Goal: Task Accomplishment & Management: Manage account settings

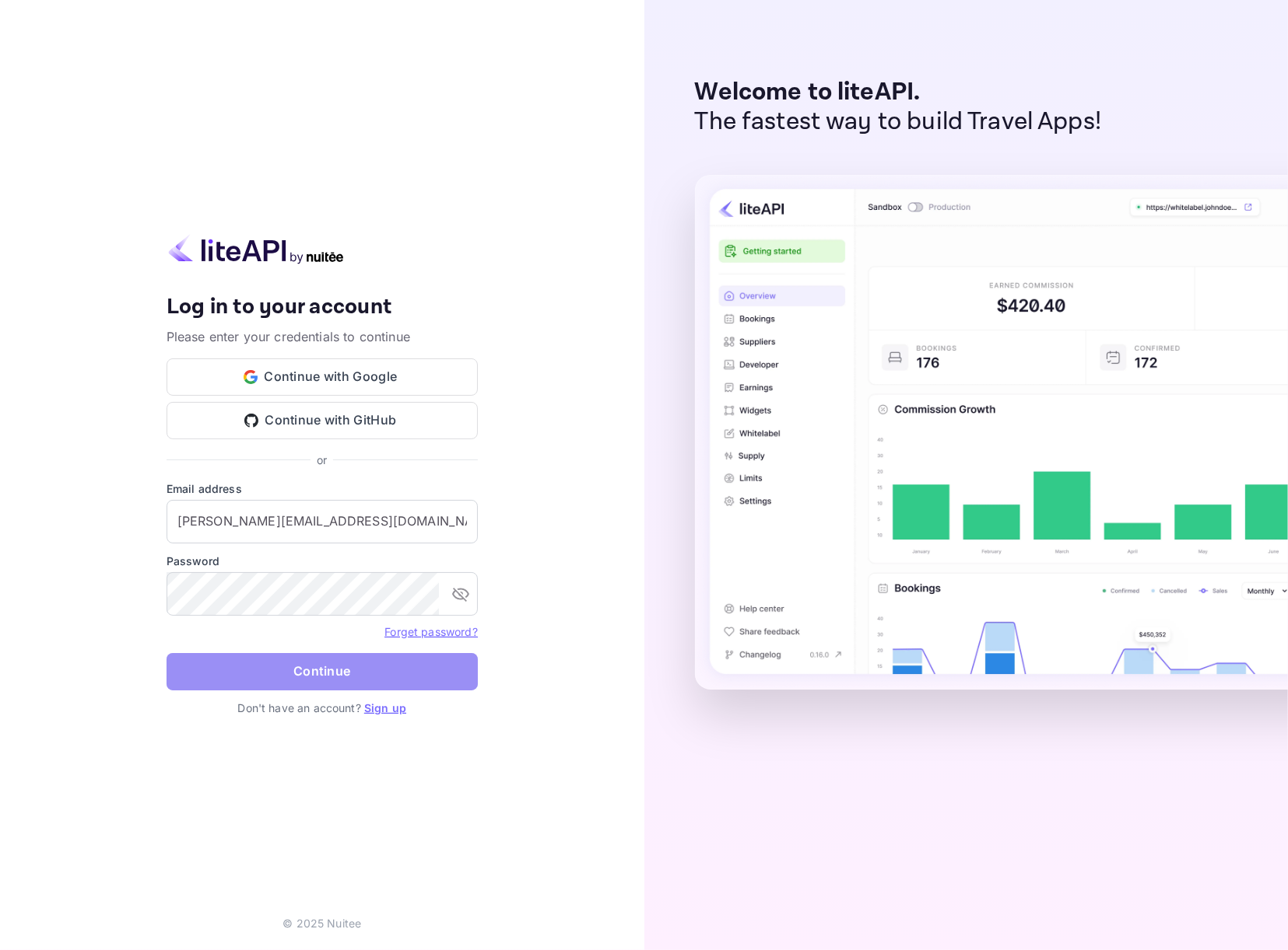
click at [329, 675] on button "Continue" at bounding box center [322, 672] width 311 height 38
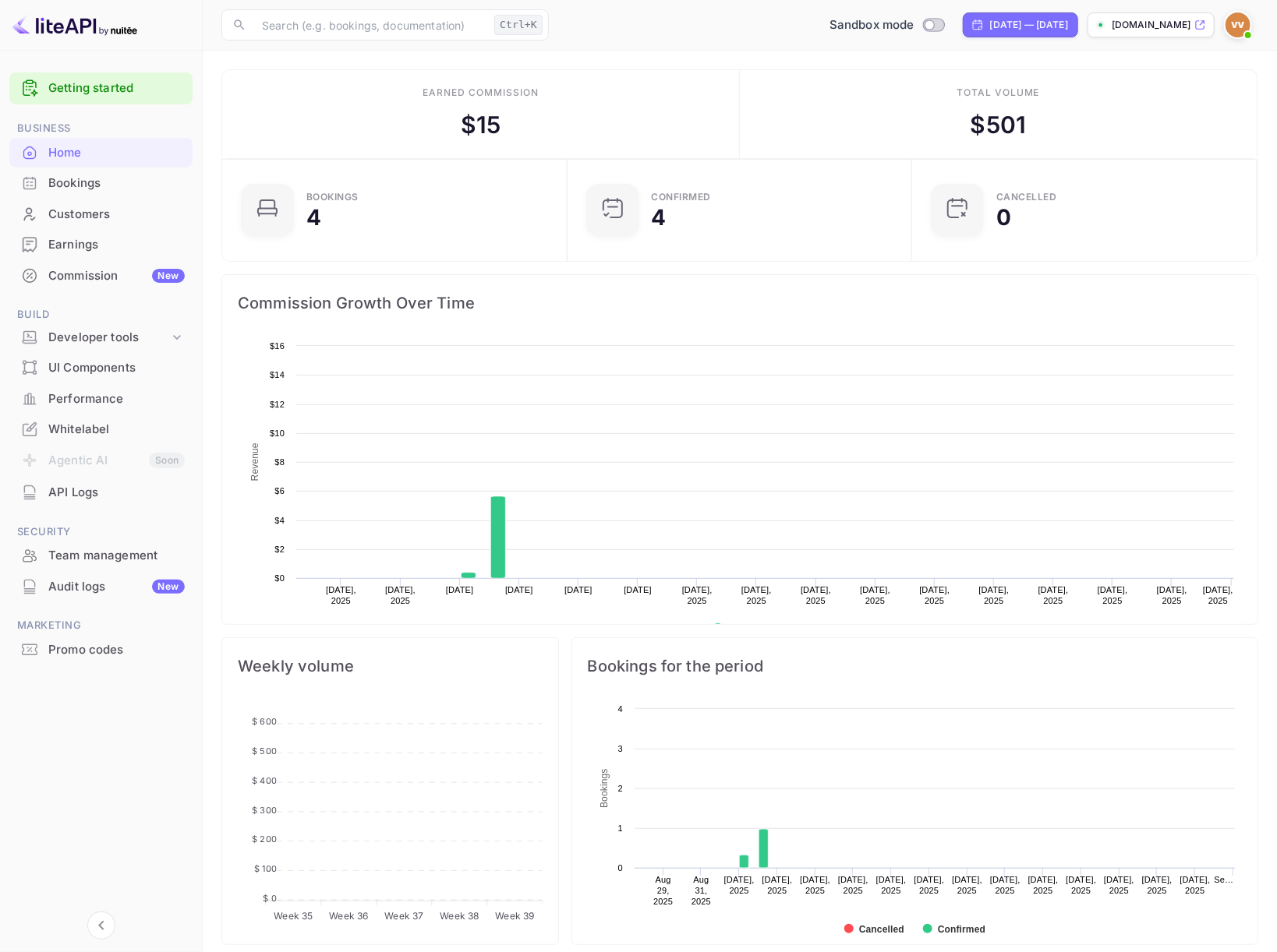
scroll to position [14, 14]
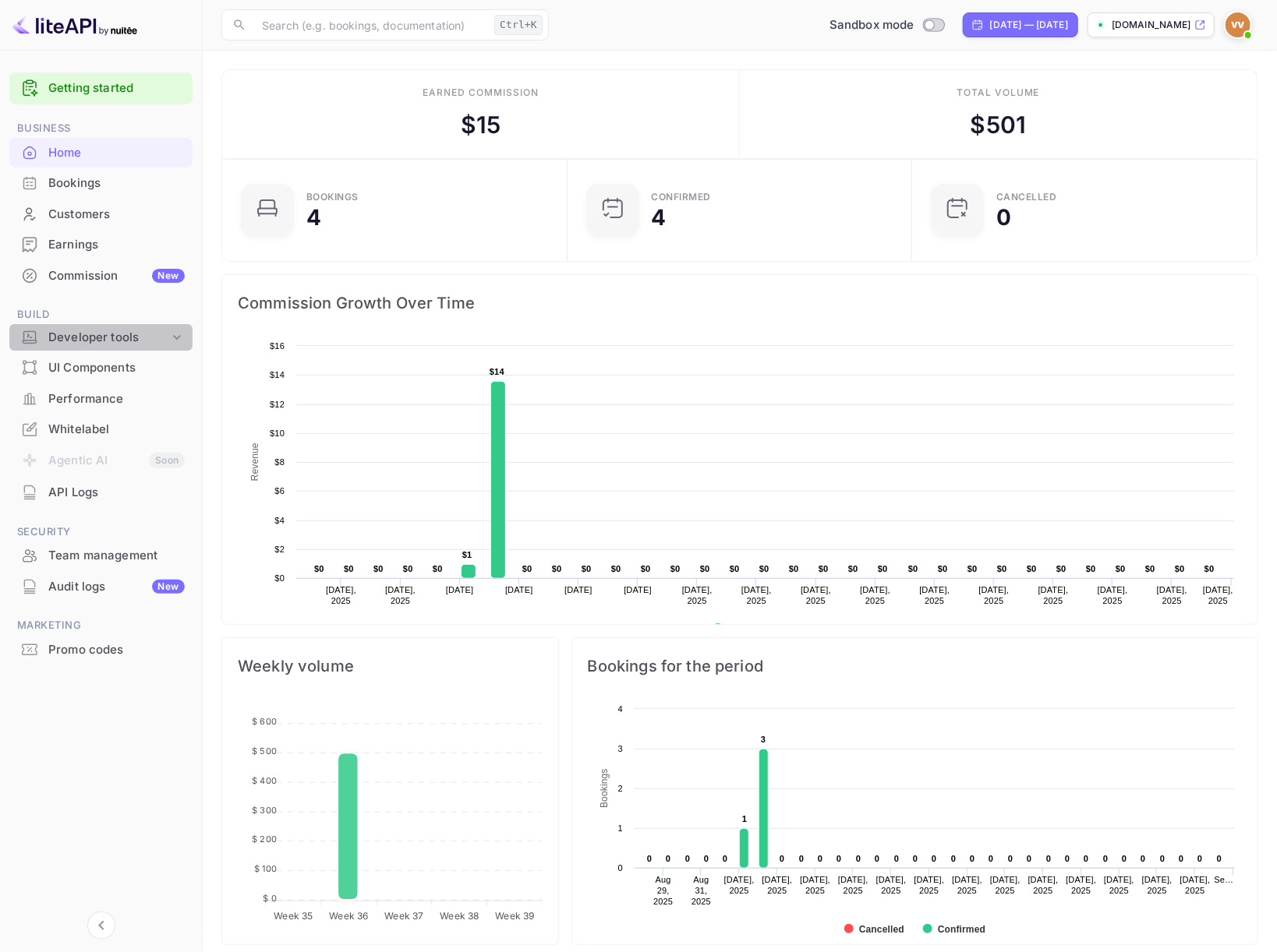
click at [123, 337] on div "Developer tools" at bounding box center [109, 337] width 121 height 18
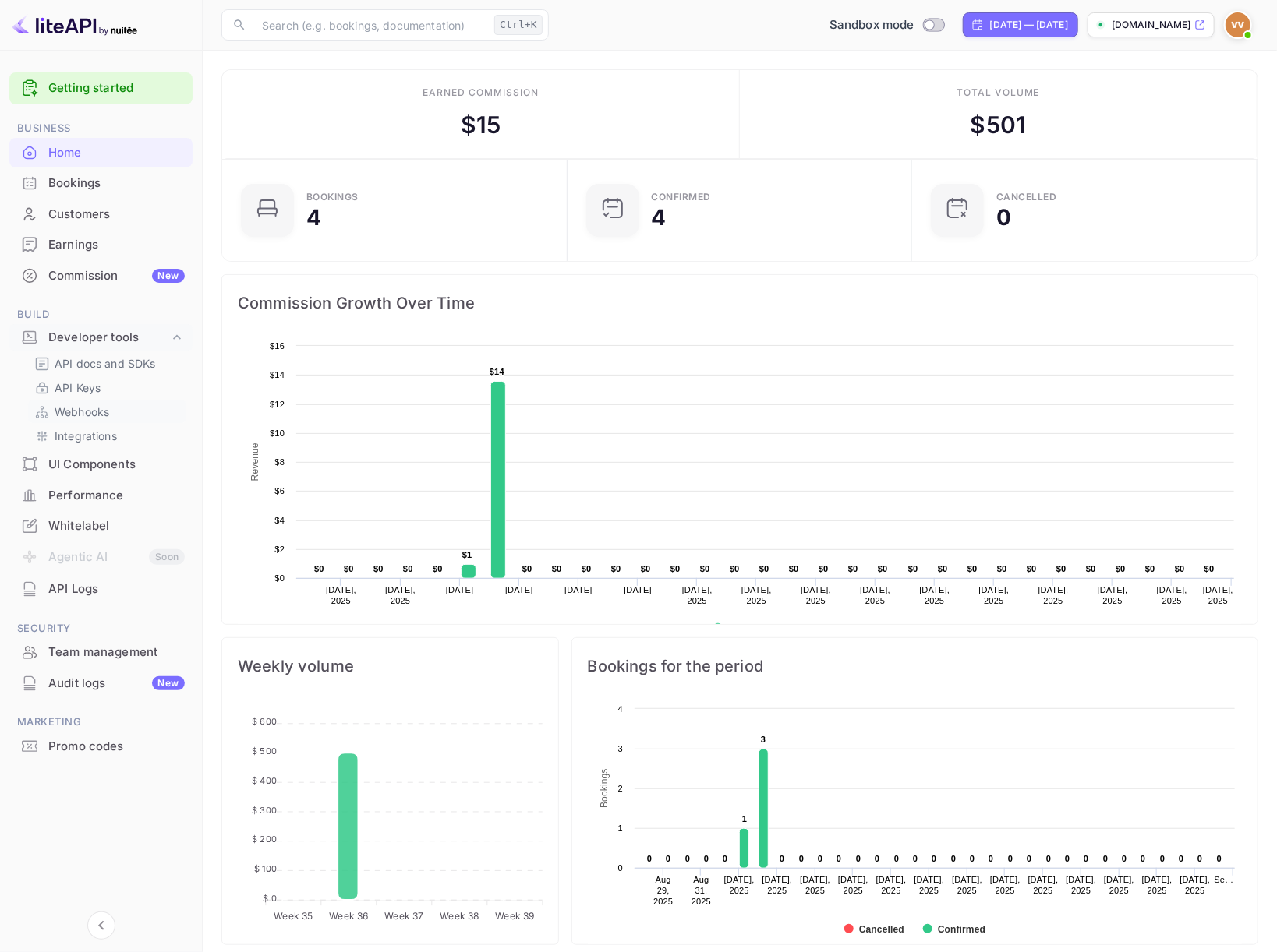
click at [87, 413] on p "Webhooks" at bounding box center [82, 411] width 55 height 16
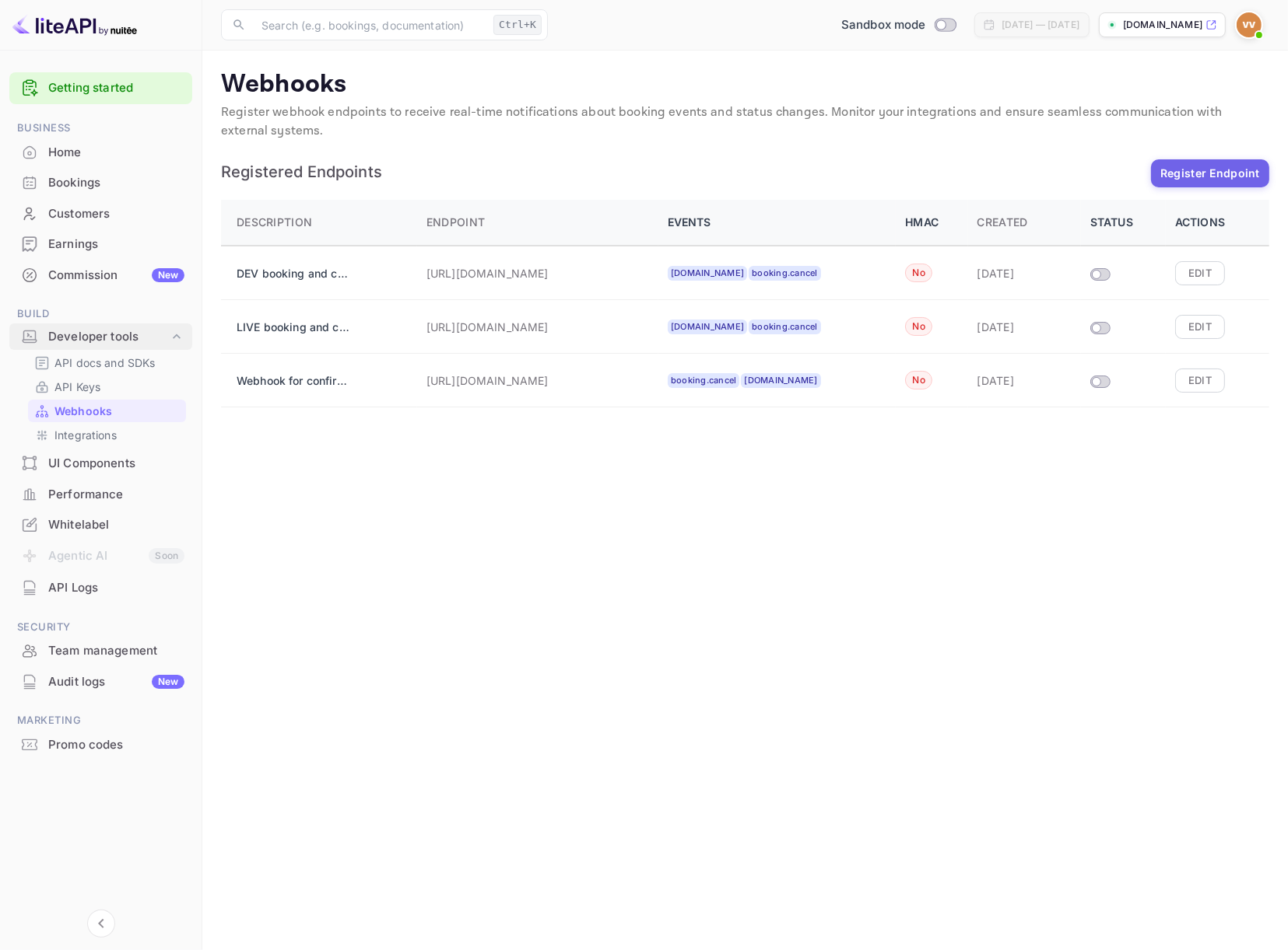
click at [100, 336] on div "Developer tools" at bounding box center [108, 336] width 121 height 18
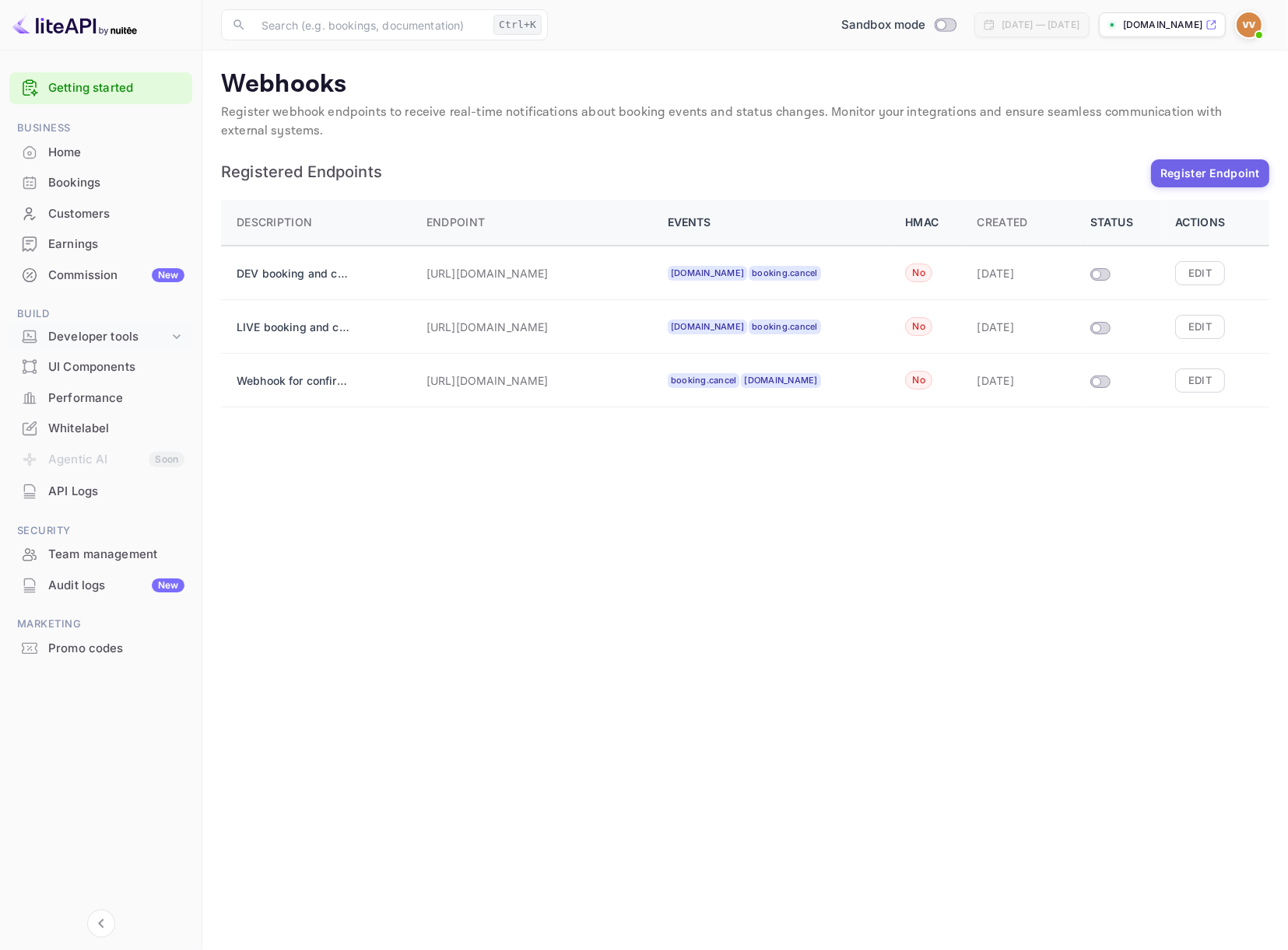
click at [140, 336] on div "Developer tools" at bounding box center [108, 336] width 121 height 18
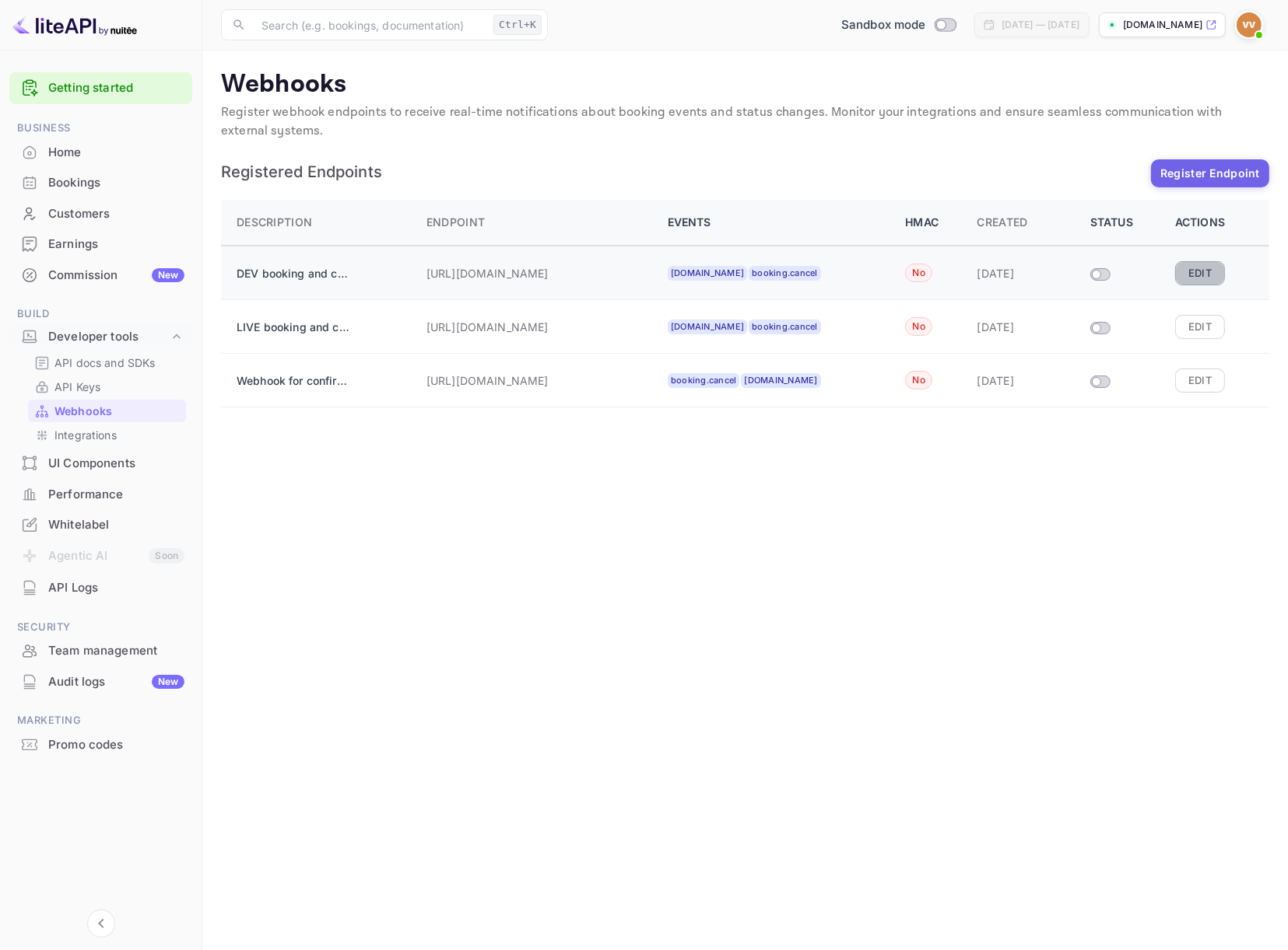
click at [1190, 272] on button "Edit" at bounding box center [1199, 272] width 50 height 24
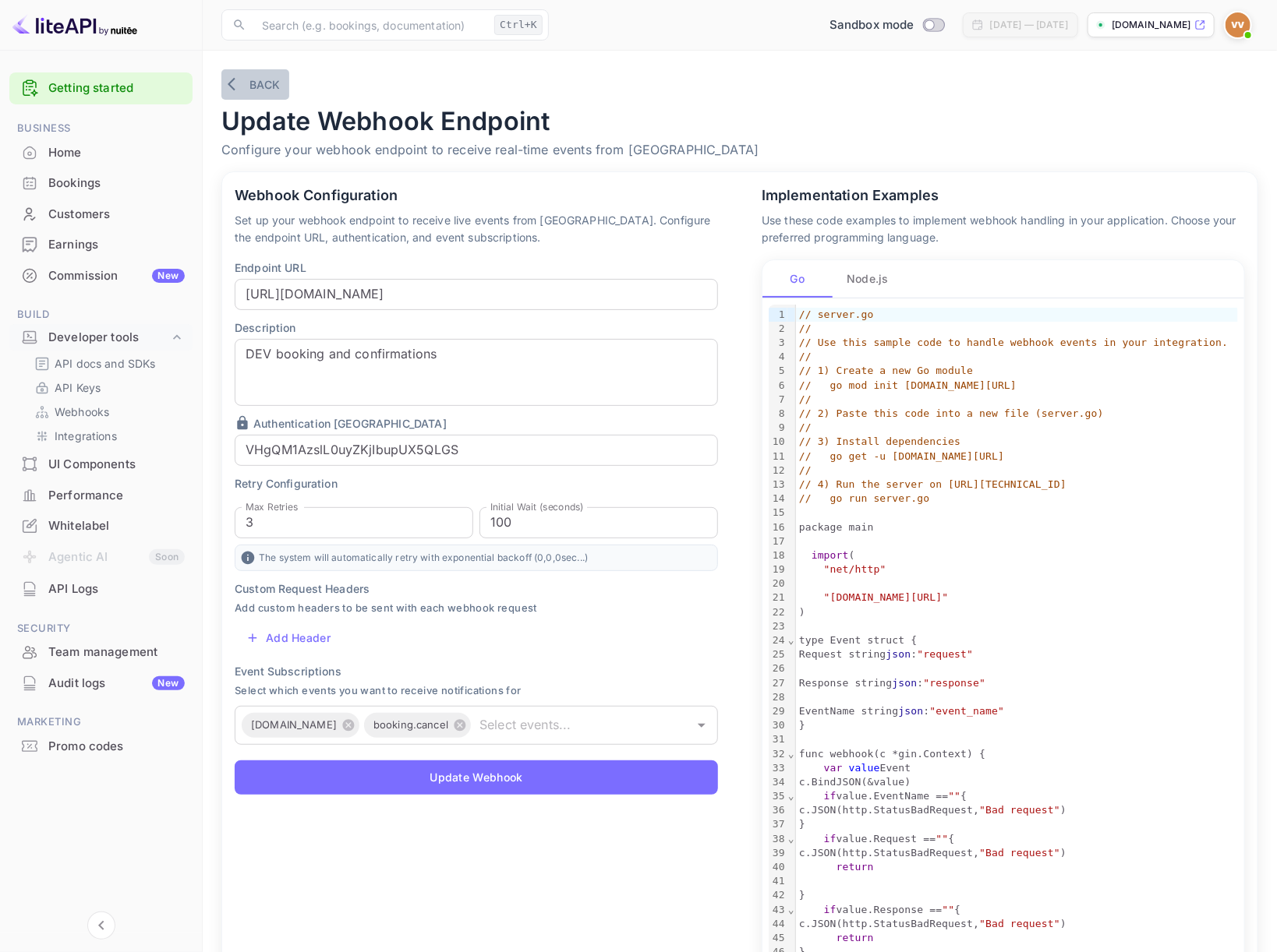
click at [246, 78] on button "Back" at bounding box center [255, 84] width 68 height 30
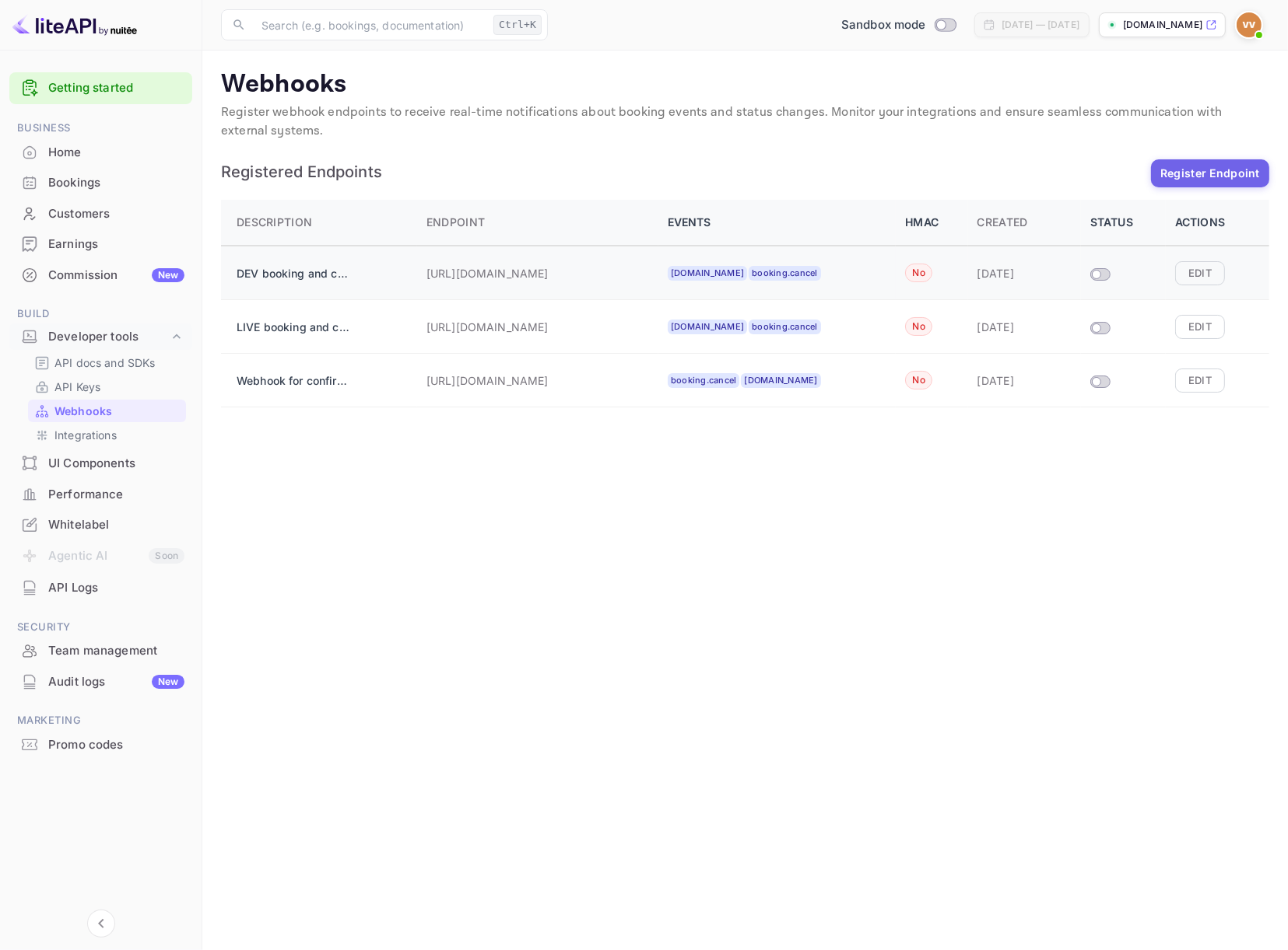
click at [1103, 275] on input "Size switch demo" at bounding box center [1097, 274] width 28 height 9
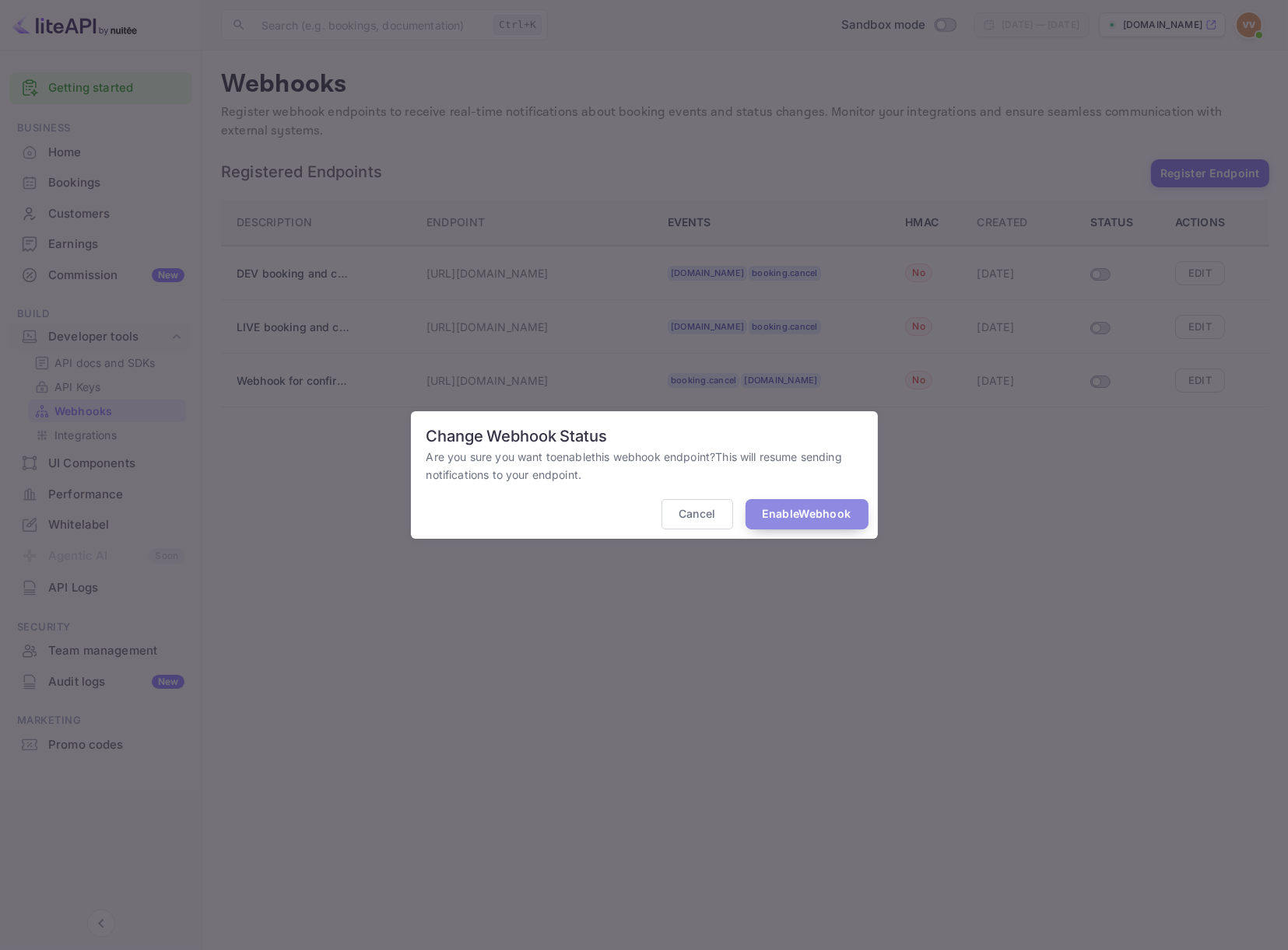
click at [768, 518] on button "Enable Webhook" at bounding box center [806, 515] width 123 height 30
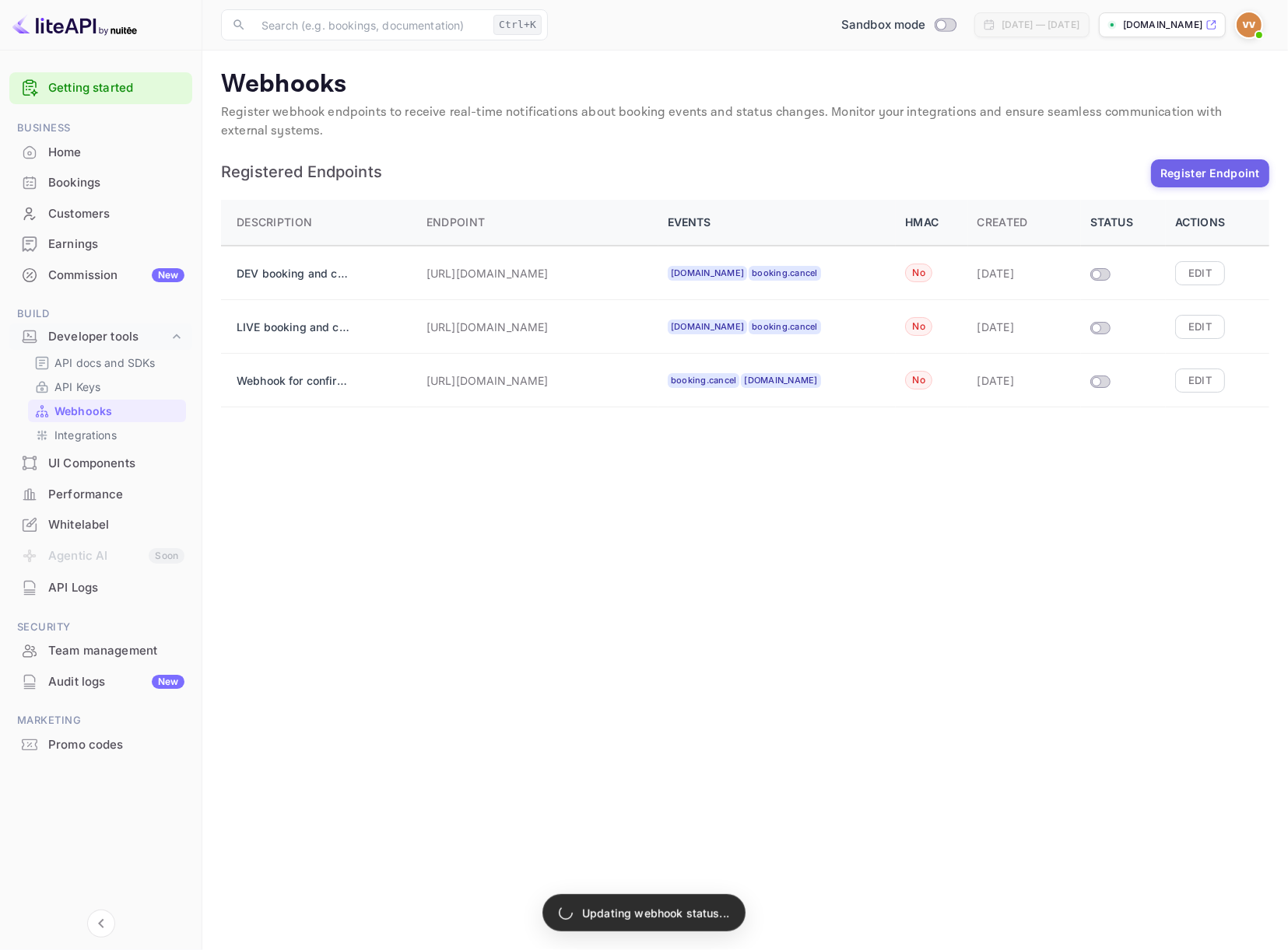
checkbox input "true"
